Goal: Information Seeking & Learning: Learn about a topic

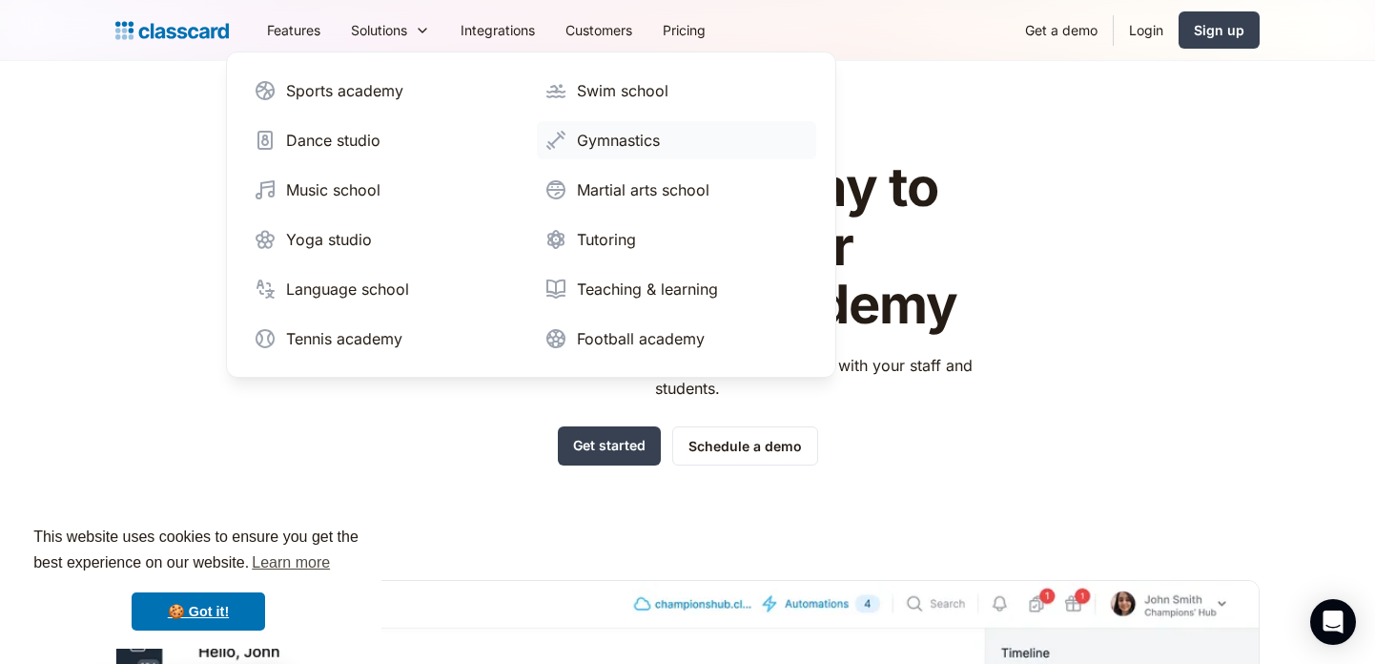
click at [593, 142] on div "Gymnastics" at bounding box center [618, 140] width 83 height 23
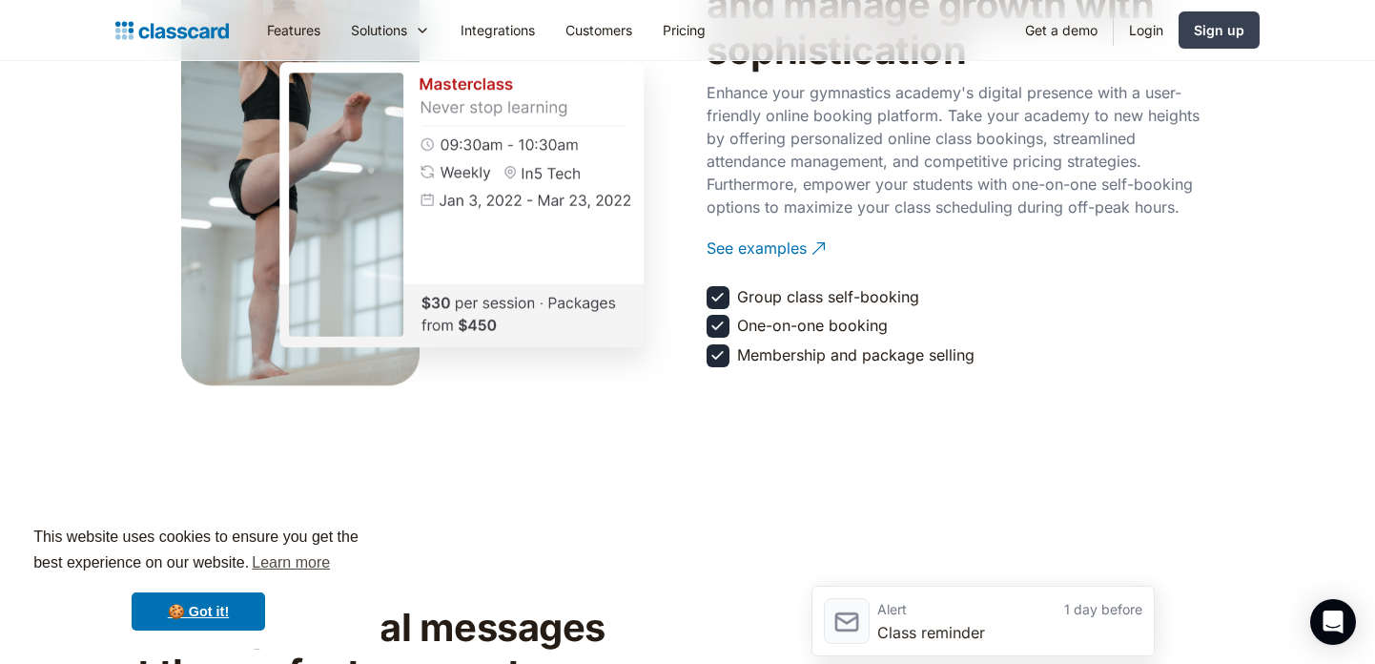
scroll to position [2342, 0]
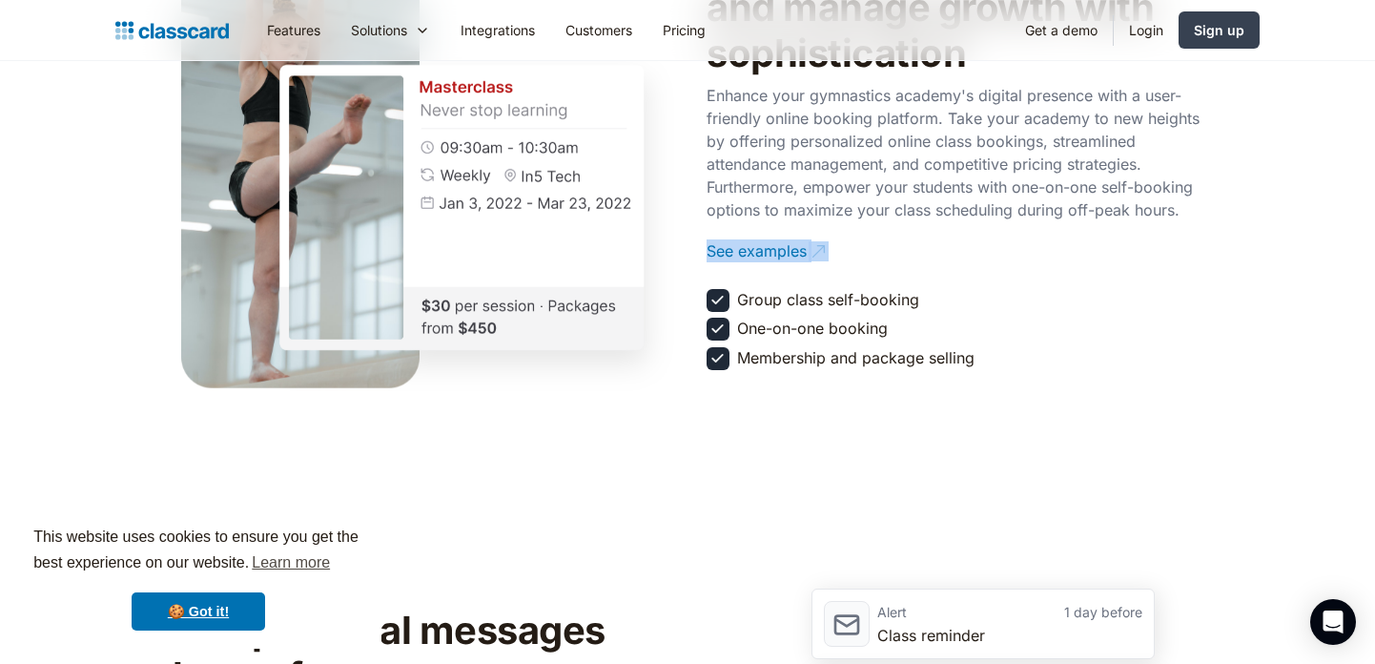
click at [1148, 339] on div "sell online Take your classes online and manage growth with sophistication Enha…" at bounding box center [954, 137] width 496 height 478
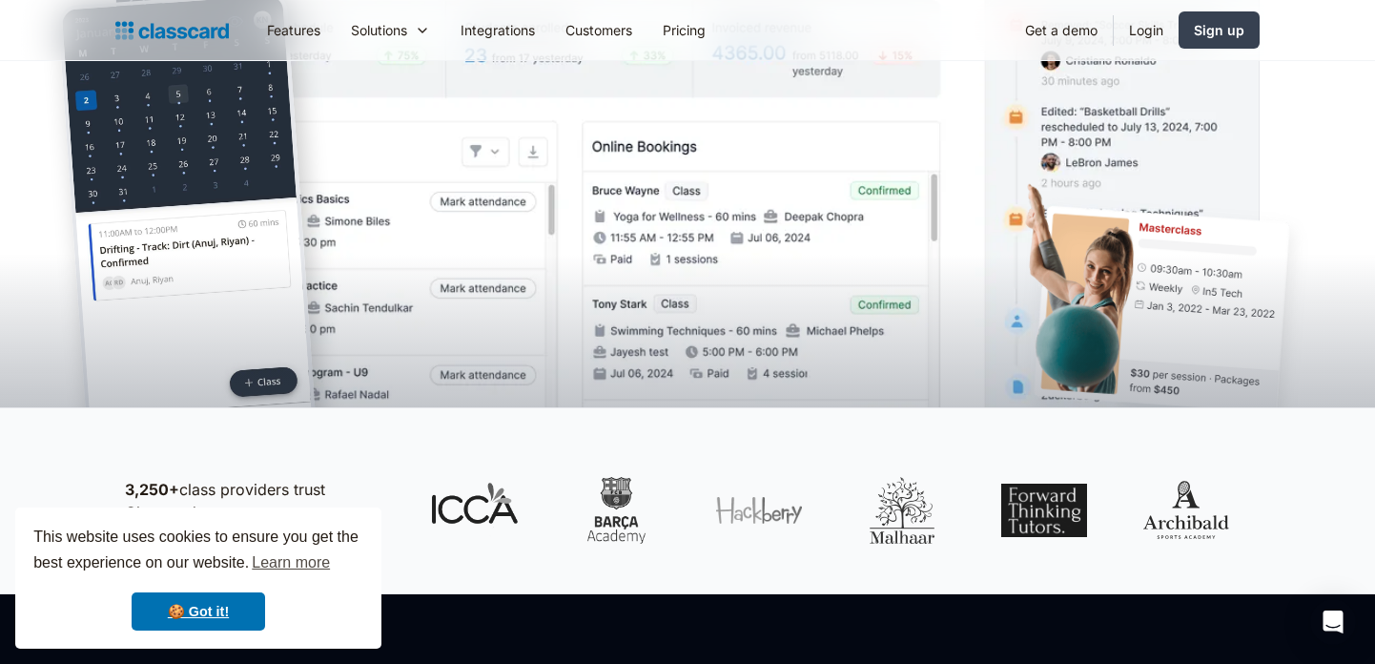
scroll to position [0, 0]
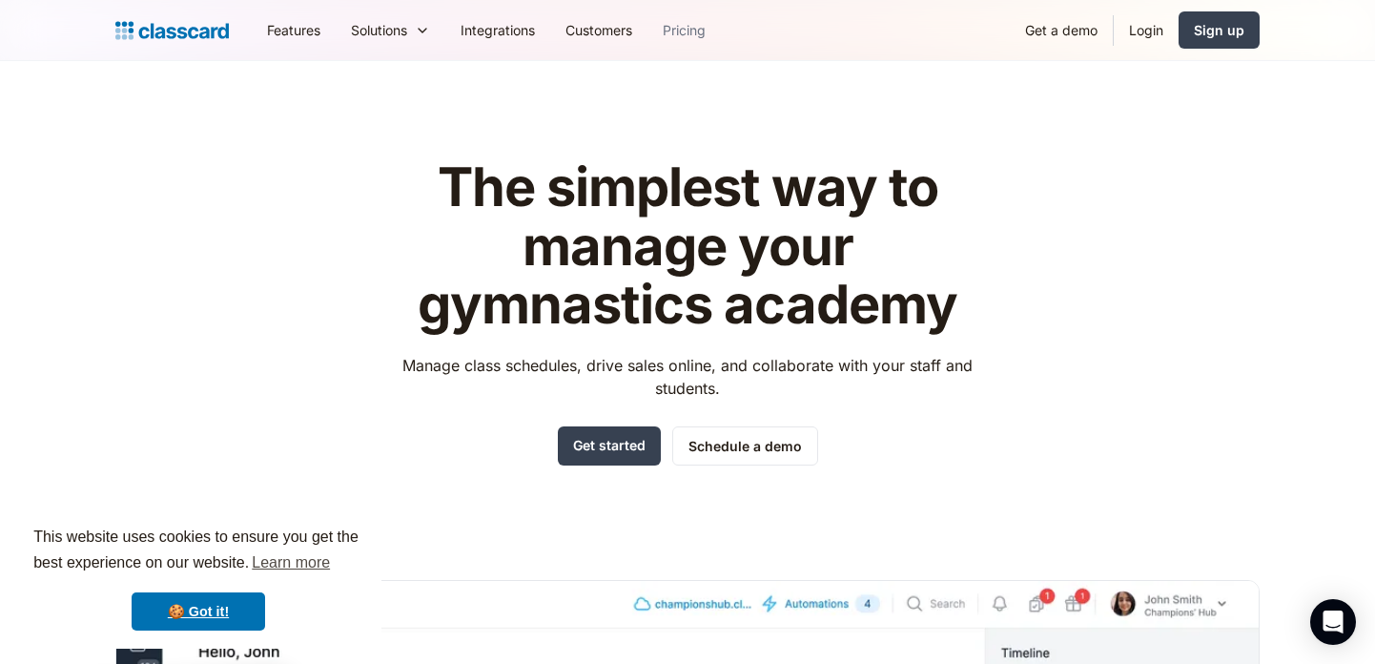
click at [694, 33] on link "Pricing" at bounding box center [683, 30] width 73 height 43
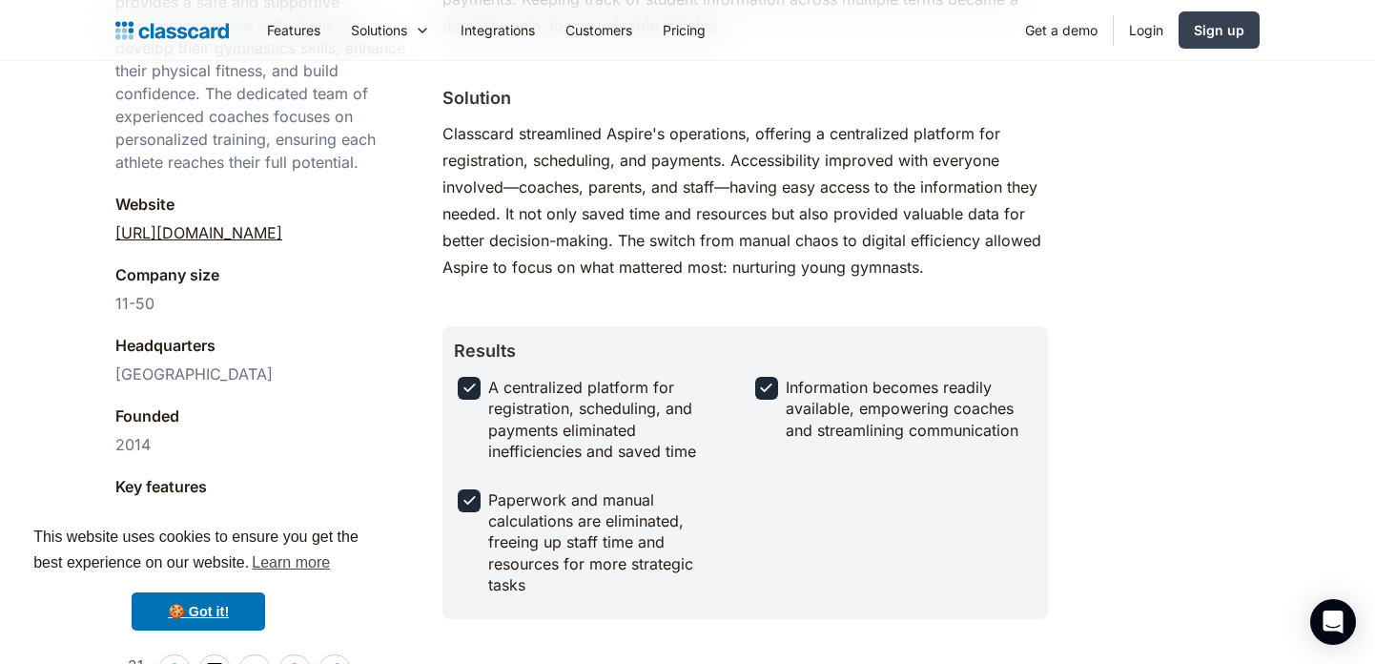
scroll to position [724, 0]
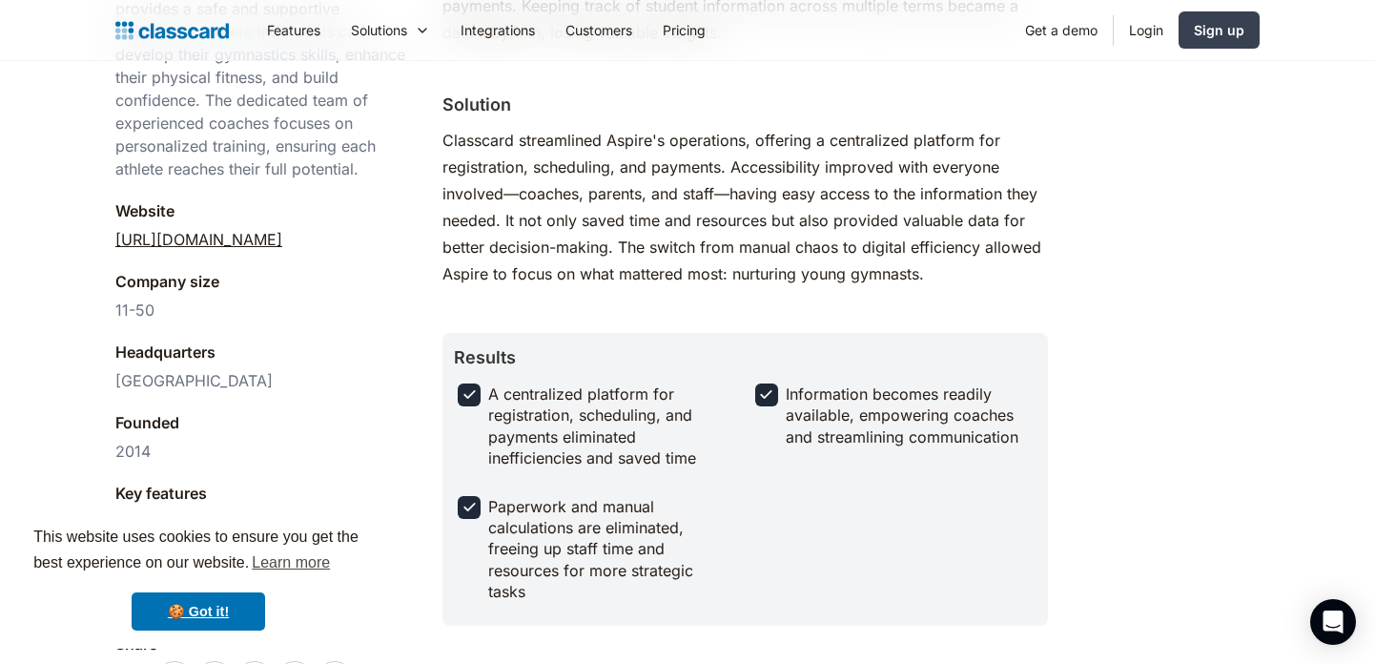
click at [511, 233] on div "Classcard streamlined Aspire's operations, offering a centralized platform for …" at bounding box center [744, 207] width 605 height 160
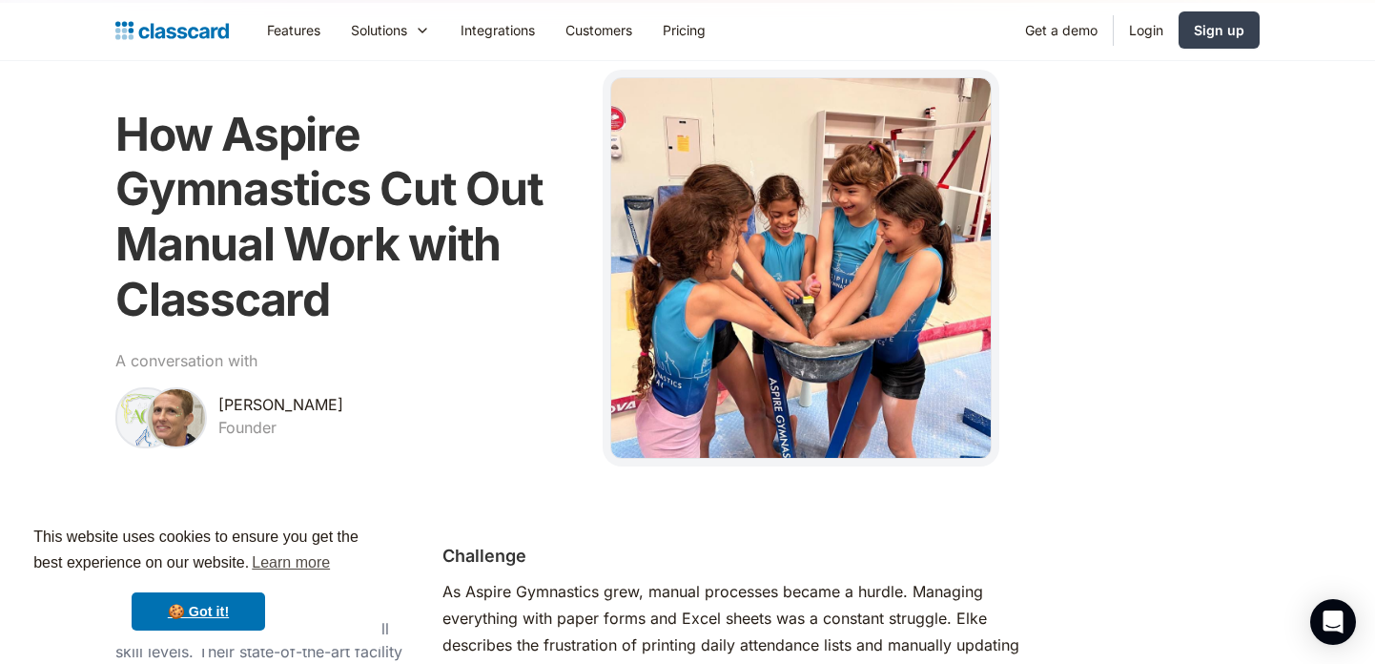
scroll to position [0, 0]
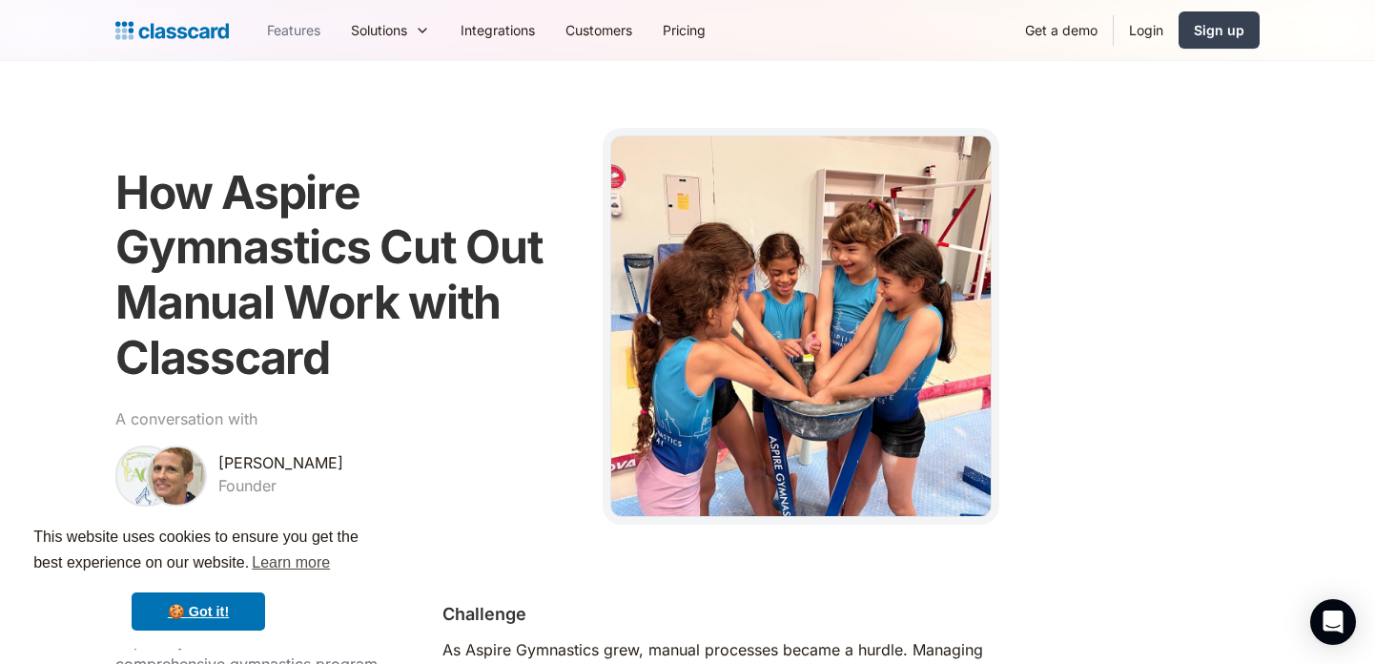
click at [293, 27] on link "Features" at bounding box center [294, 30] width 84 height 43
